Goal: Information Seeking & Learning: Learn about a topic

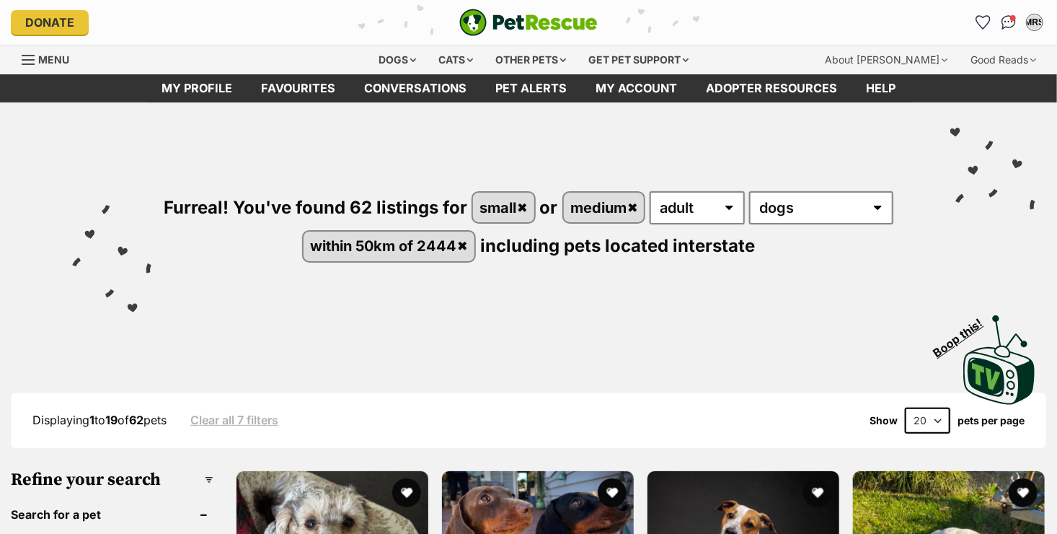
click at [384, 295] on div "Furreal! You've found 62 listings for small or medium any age puppy adult senio…" at bounding box center [529, 202] width 1014 height 200
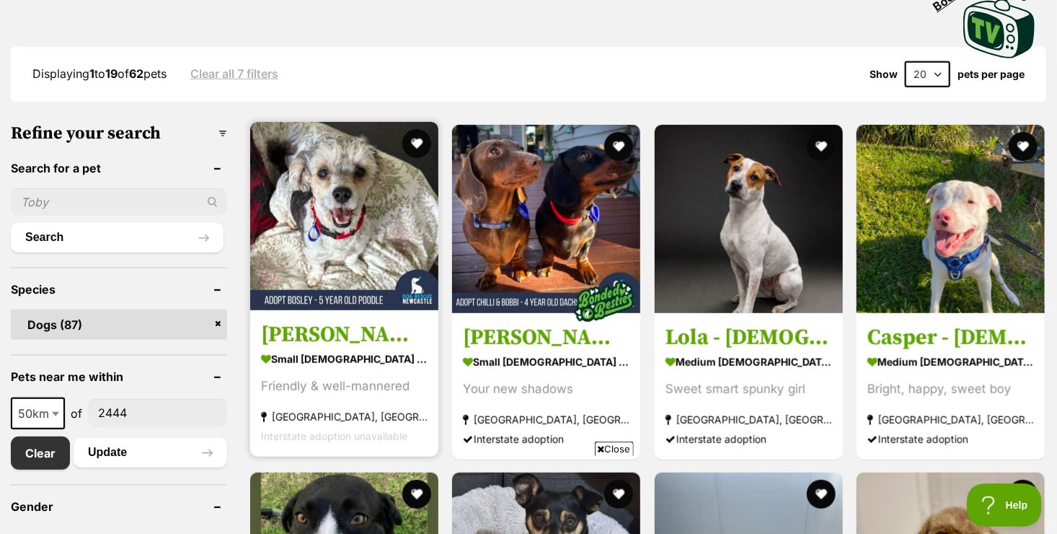
click at [349, 363] on strong "small [DEMOGRAPHIC_DATA] Dog" at bounding box center [344, 358] width 167 height 21
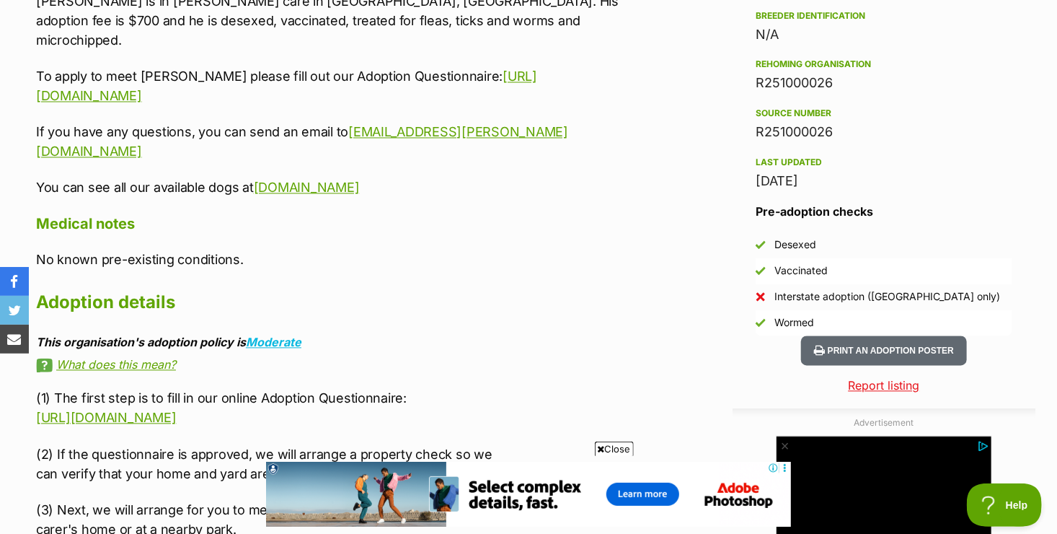
scroll to position [1298, 0]
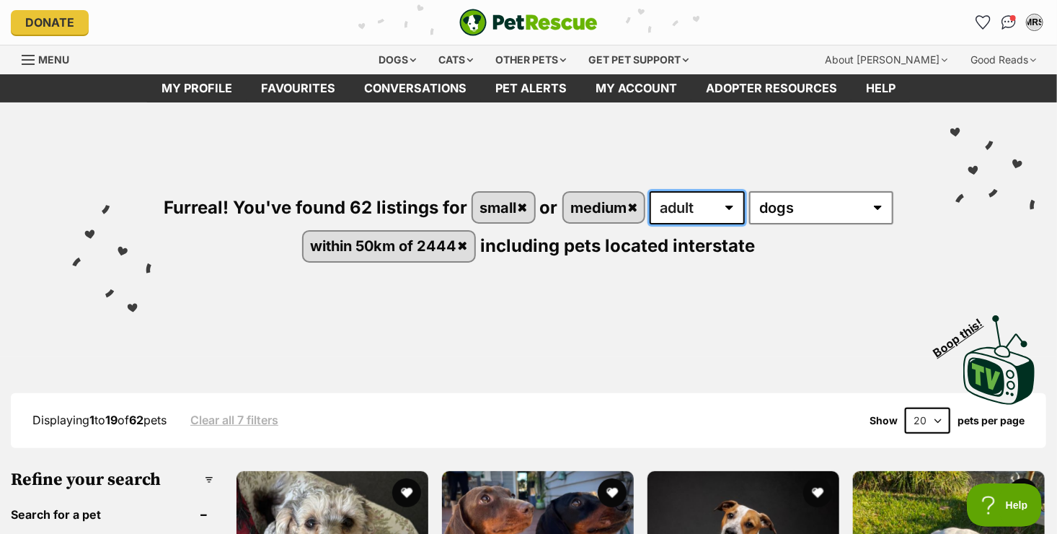
click at [671, 211] on select "any age puppy adult senior" at bounding box center [697, 207] width 95 height 33
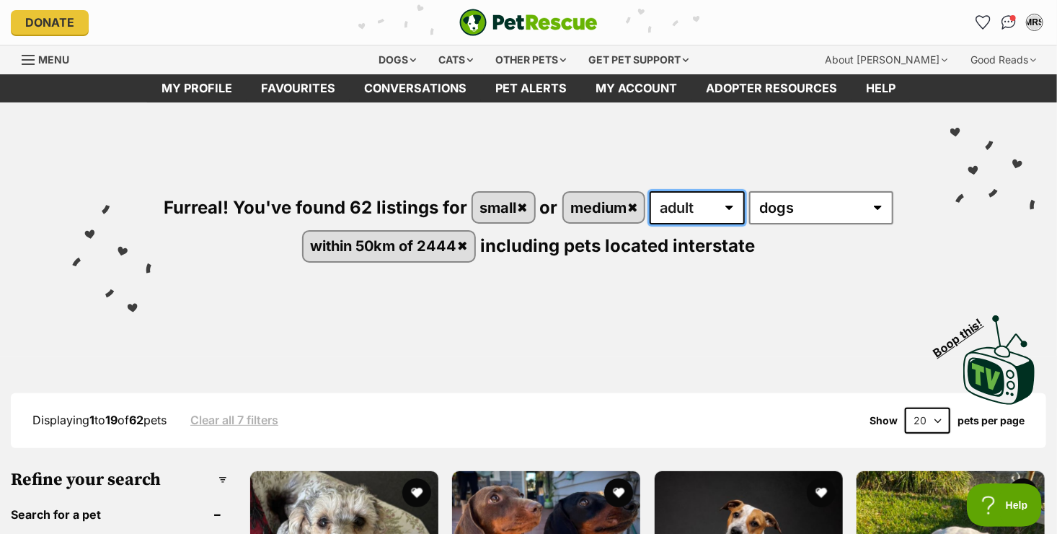
select select "senior"
click at [651, 191] on select "any age puppy adult senior" at bounding box center [697, 207] width 95 height 33
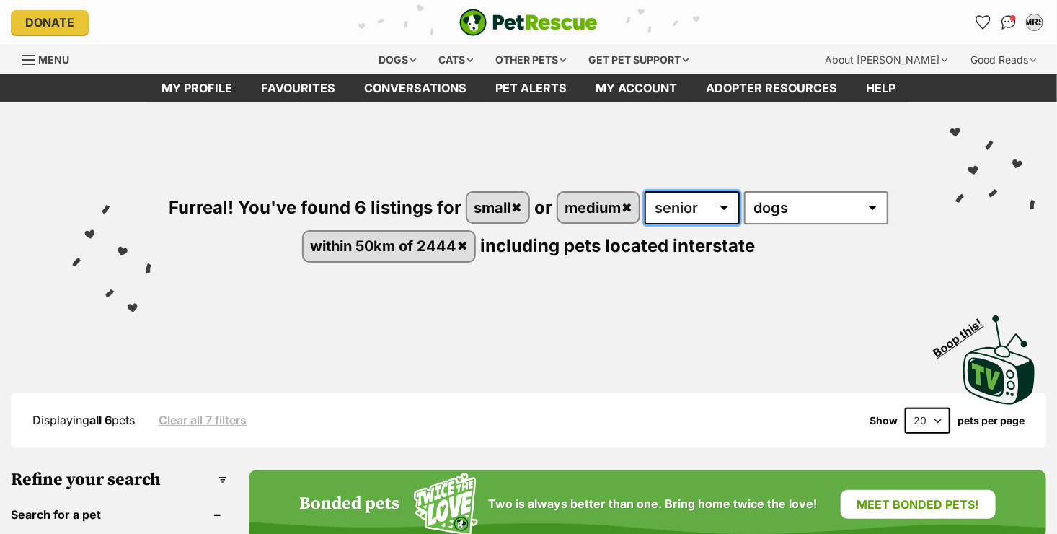
click at [678, 216] on select "any age puppy adult senior" at bounding box center [692, 207] width 95 height 33
select select "adult"
click at [645, 191] on select "any age puppy adult senior" at bounding box center [692, 207] width 95 height 33
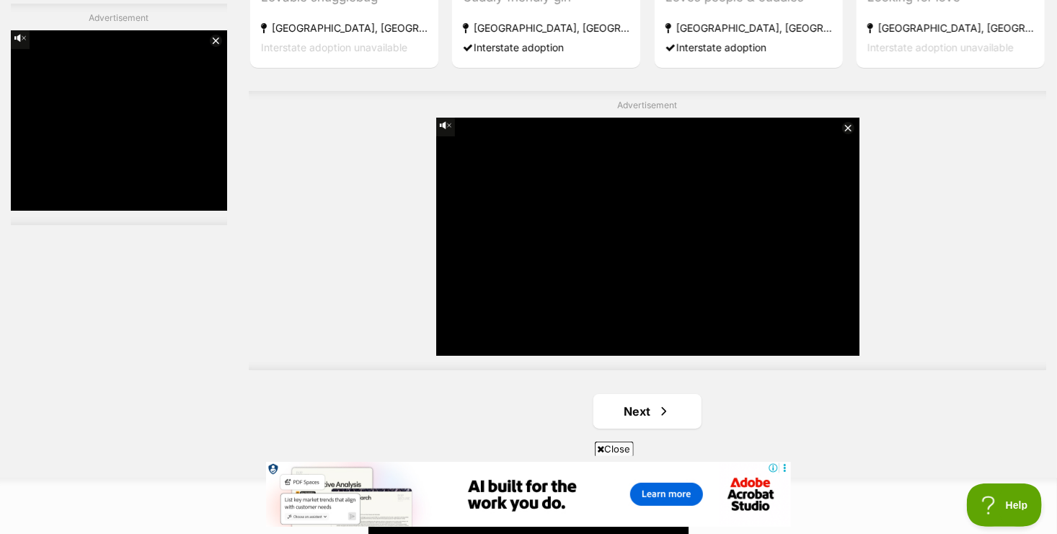
scroll to position [2547, 0]
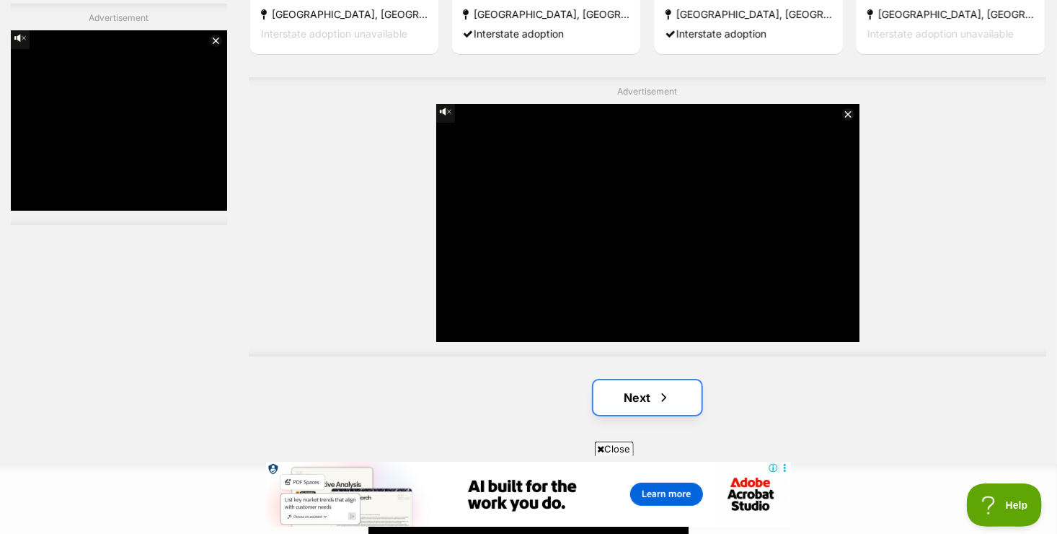
click at [689, 402] on link "Next" at bounding box center [647, 397] width 108 height 35
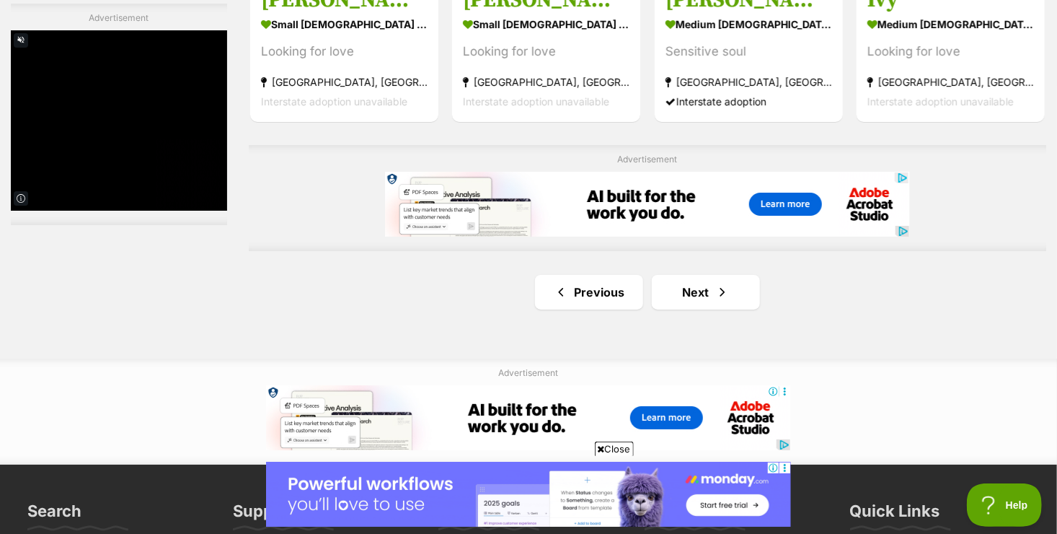
scroll to position [2483, 0]
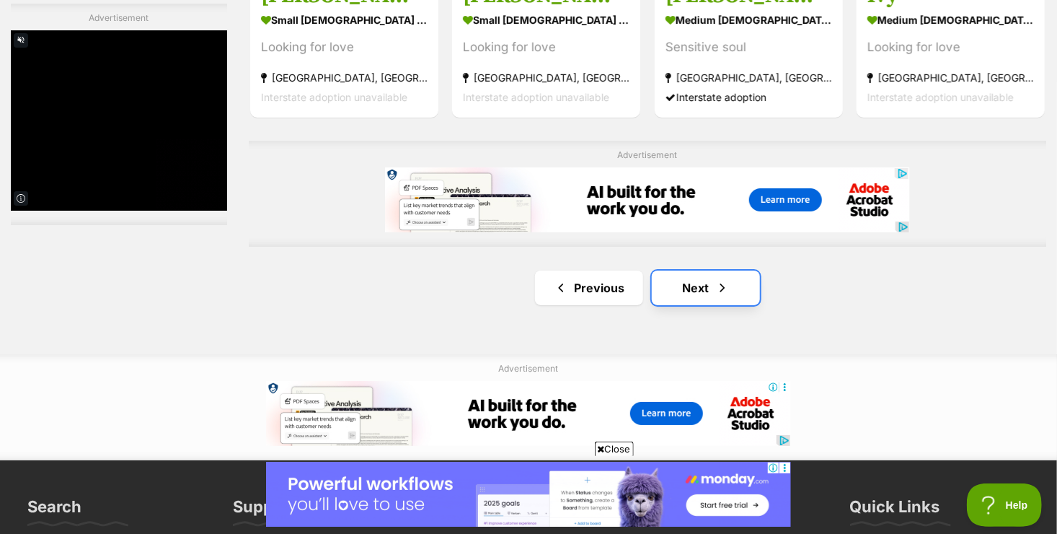
click at [713, 288] on link "Next" at bounding box center [706, 287] width 108 height 35
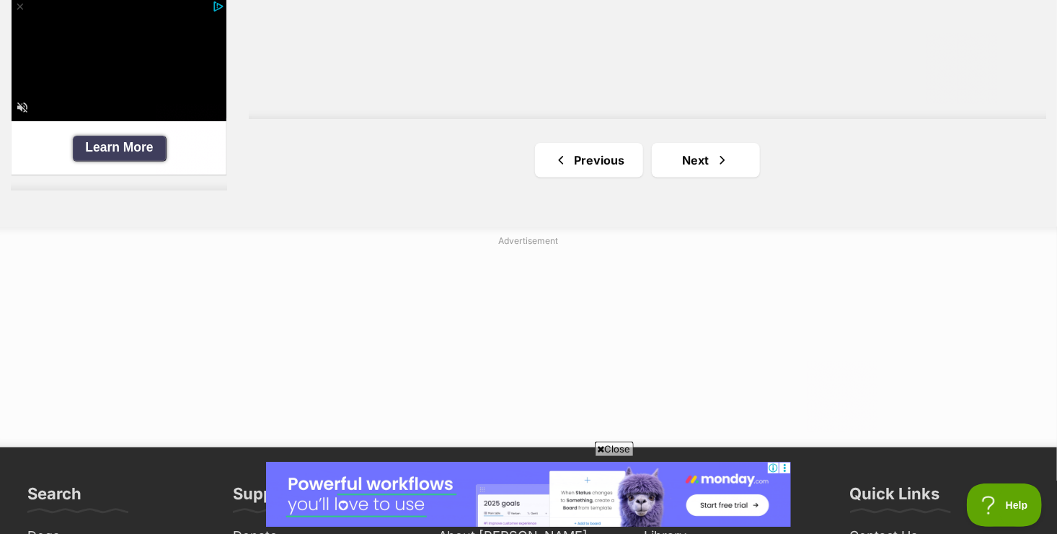
scroll to position [2823, 0]
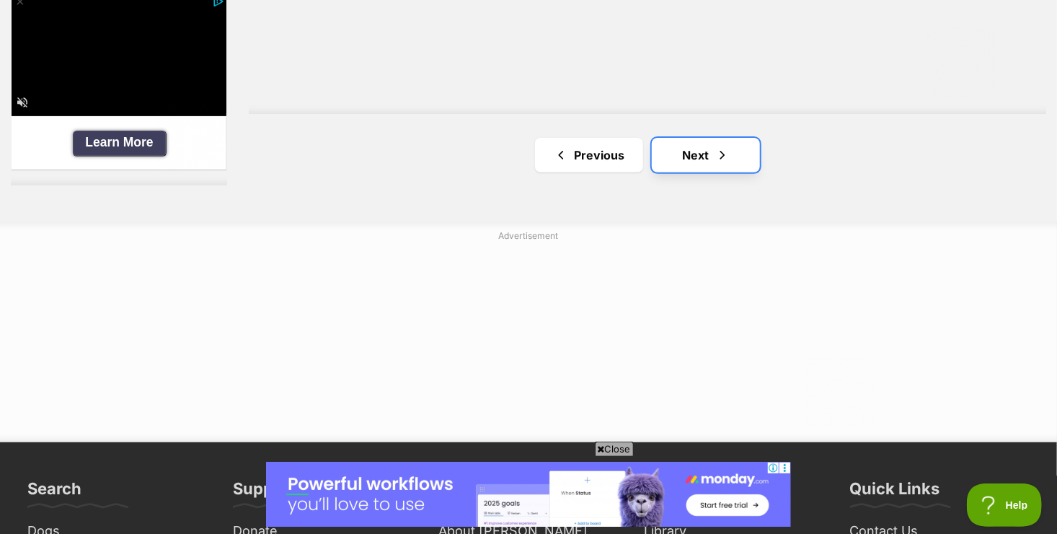
click at [744, 164] on link "Next" at bounding box center [706, 155] width 108 height 35
